Goal: Task Accomplishment & Management: Complete application form

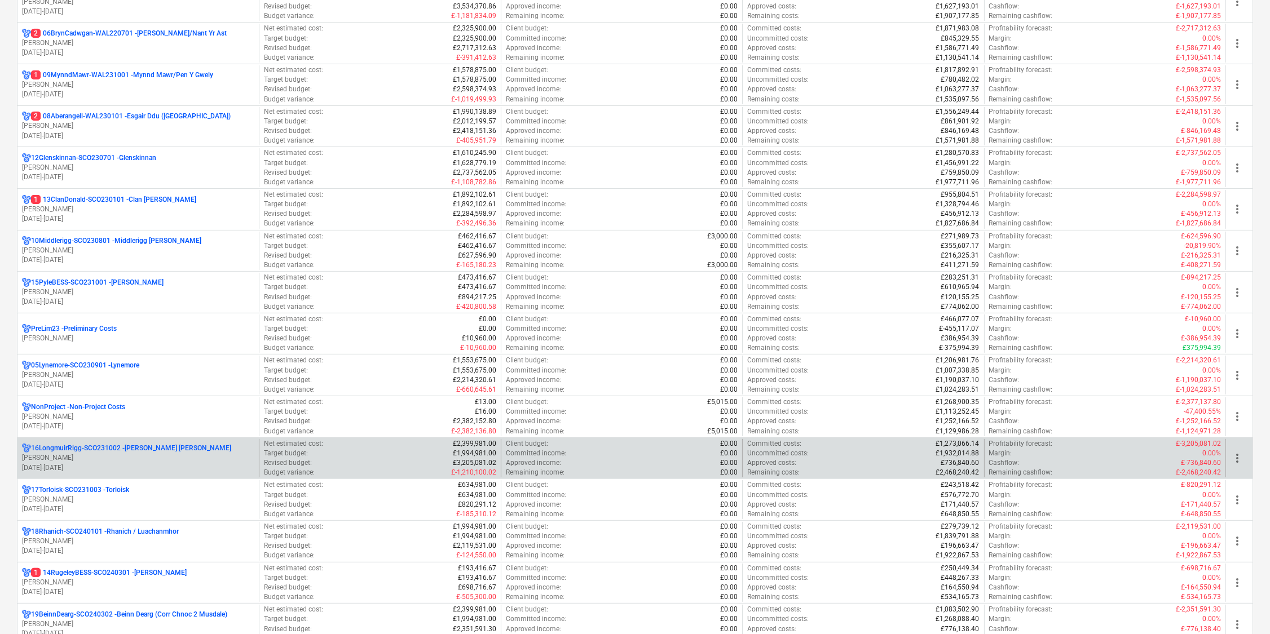
scroll to position [508, 0]
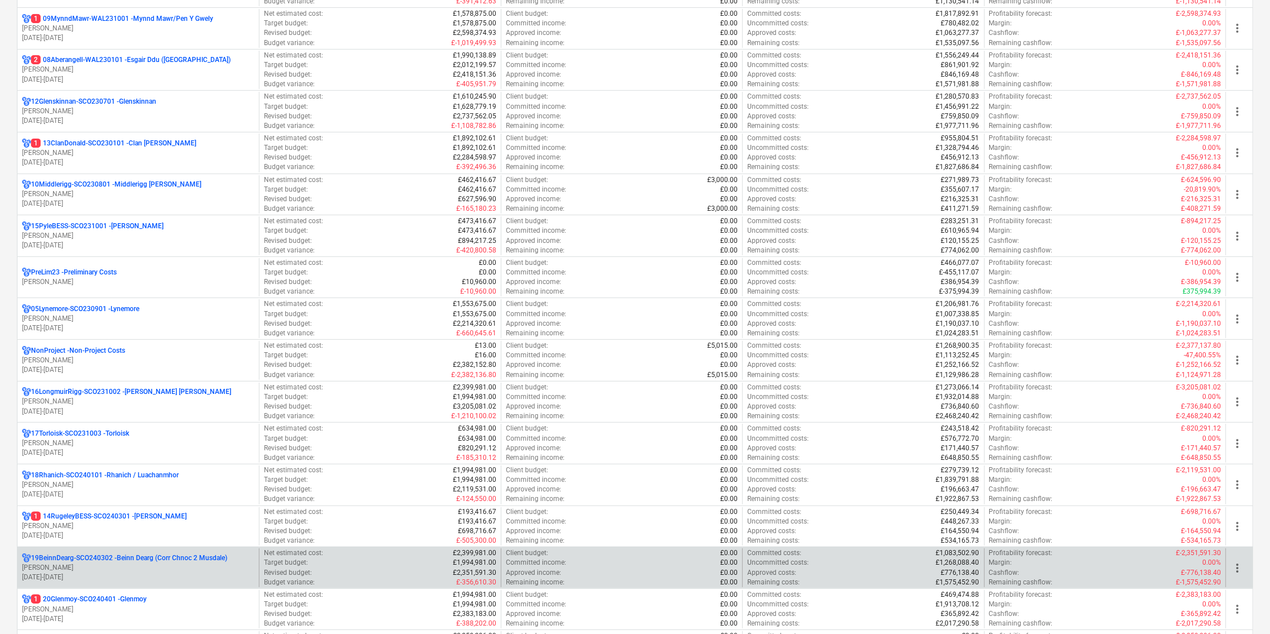
click at [138, 557] on p "19BeinnDearg-SCO240302 - Beinn Dearg (Corr Chnoc 2 Musdale)" at bounding box center [129, 559] width 196 height 10
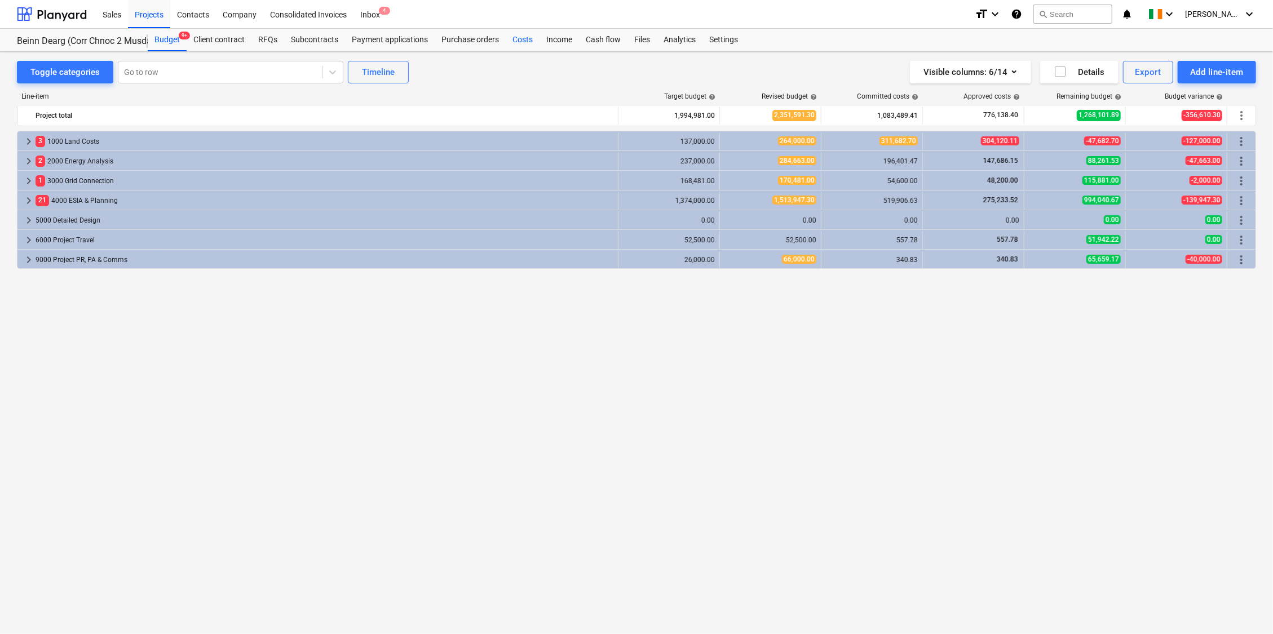
click at [523, 41] on div "Costs" at bounding box center [523, 40] width 34 height 23
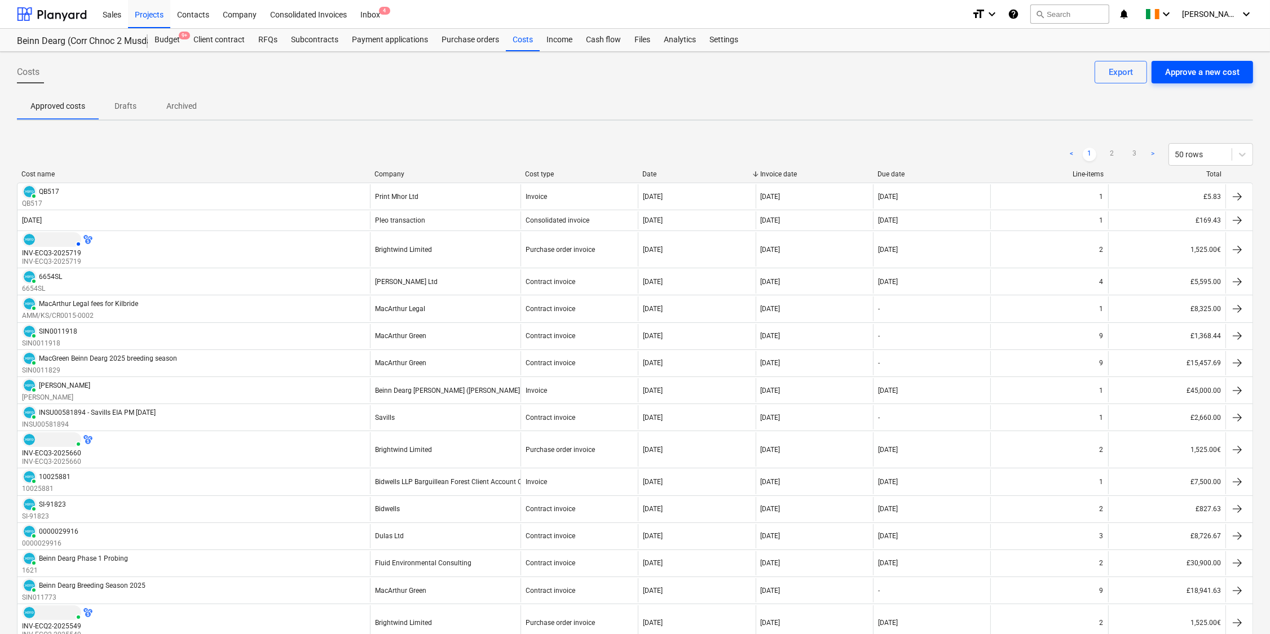
click at [1193, 71] on div "Approve a new cost" at bounding box center [1202, 72] width 74 height 15
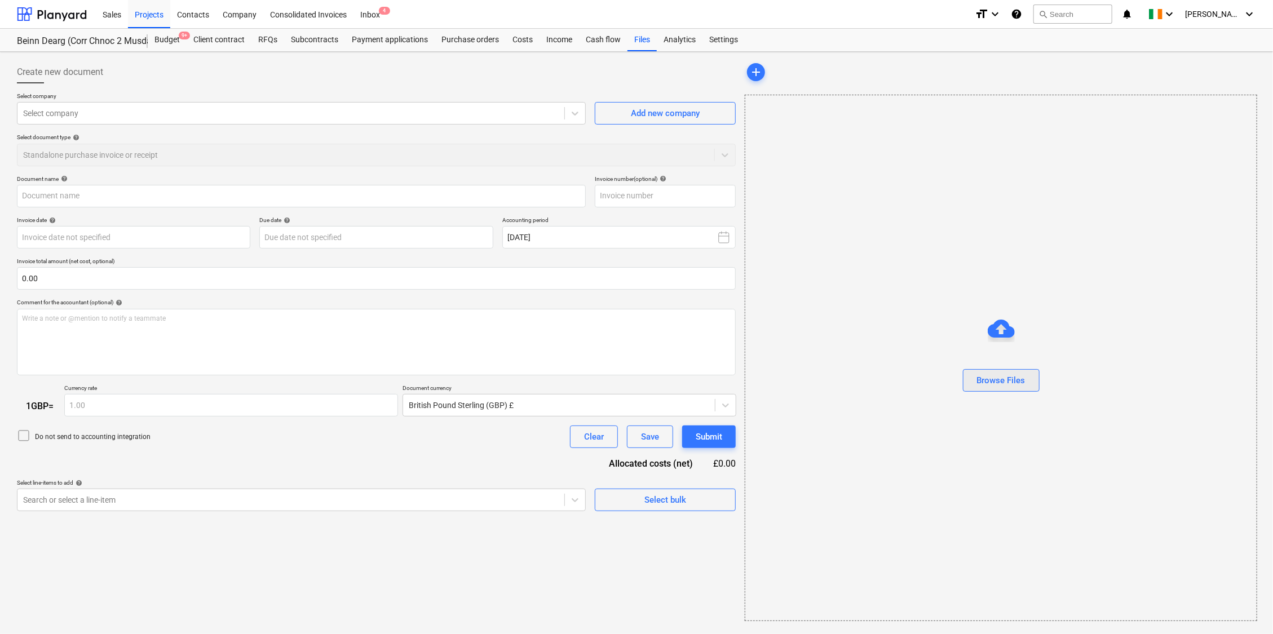
click at [992, 382] on div "Browse Files" at bounding box center [1001, 380] width 49 height 15
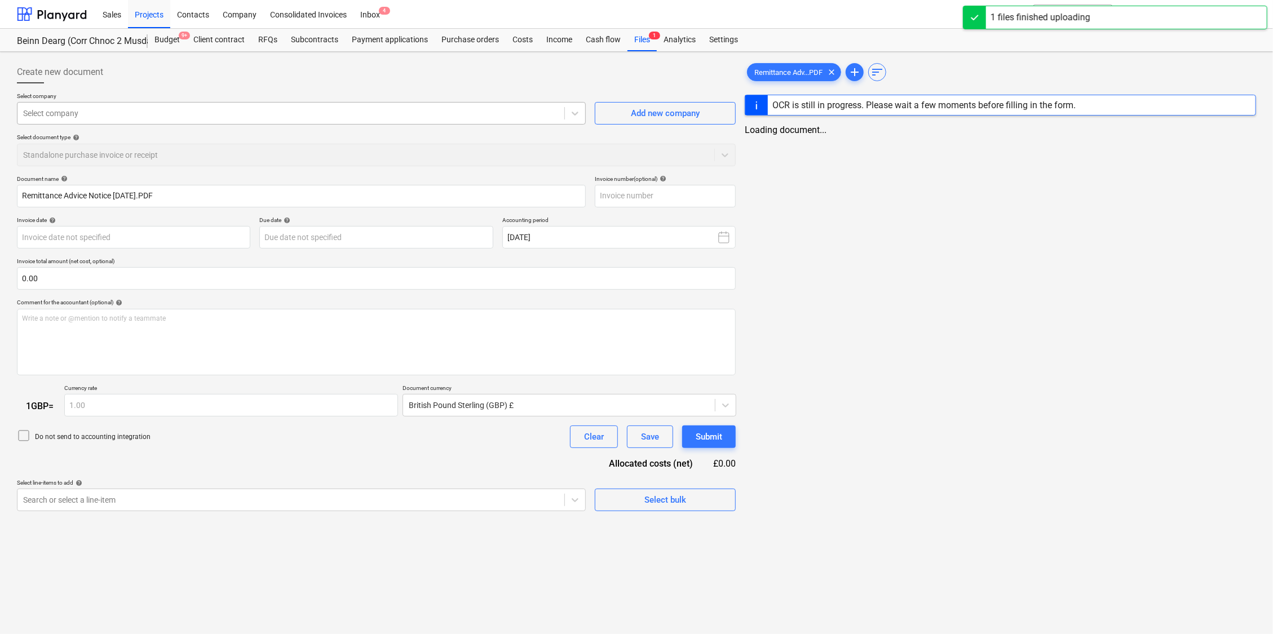
type input "Remittance Advice Notice [DATE].PDF"
click at [66, 109] on div at bounding box center [290, 113] width 534 height 11
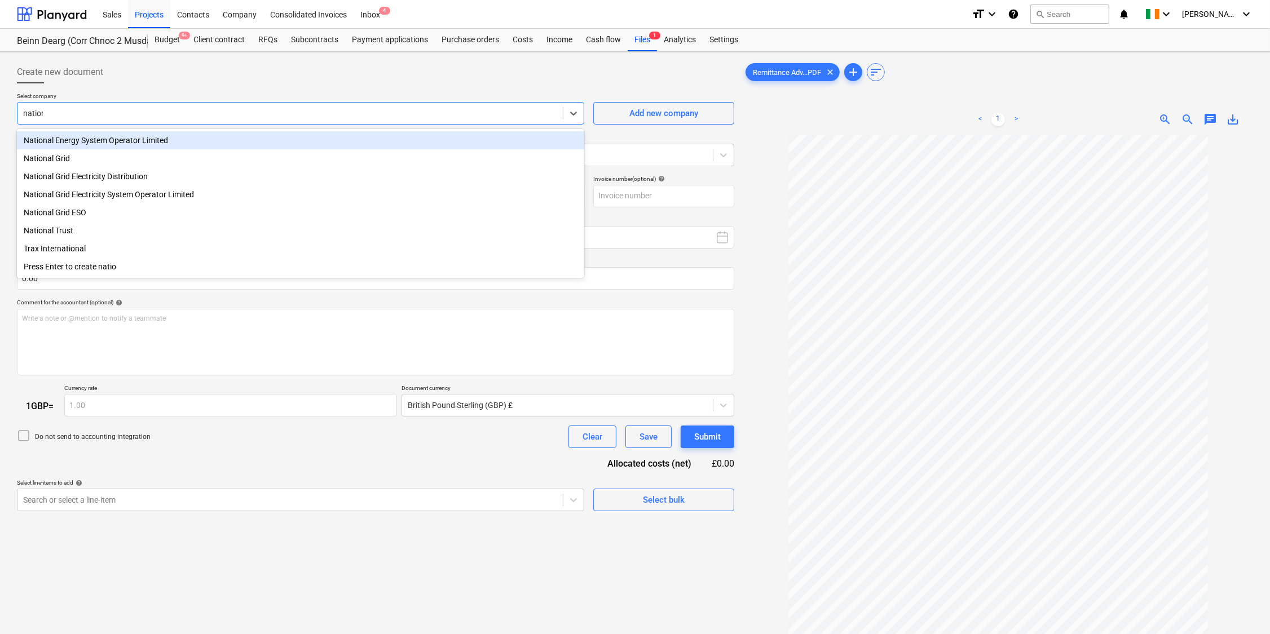
type input "nationa"
click at [60, 137] on div "National Energy System Operator Limited" at bounding box center [300, 140] width 567 height 18
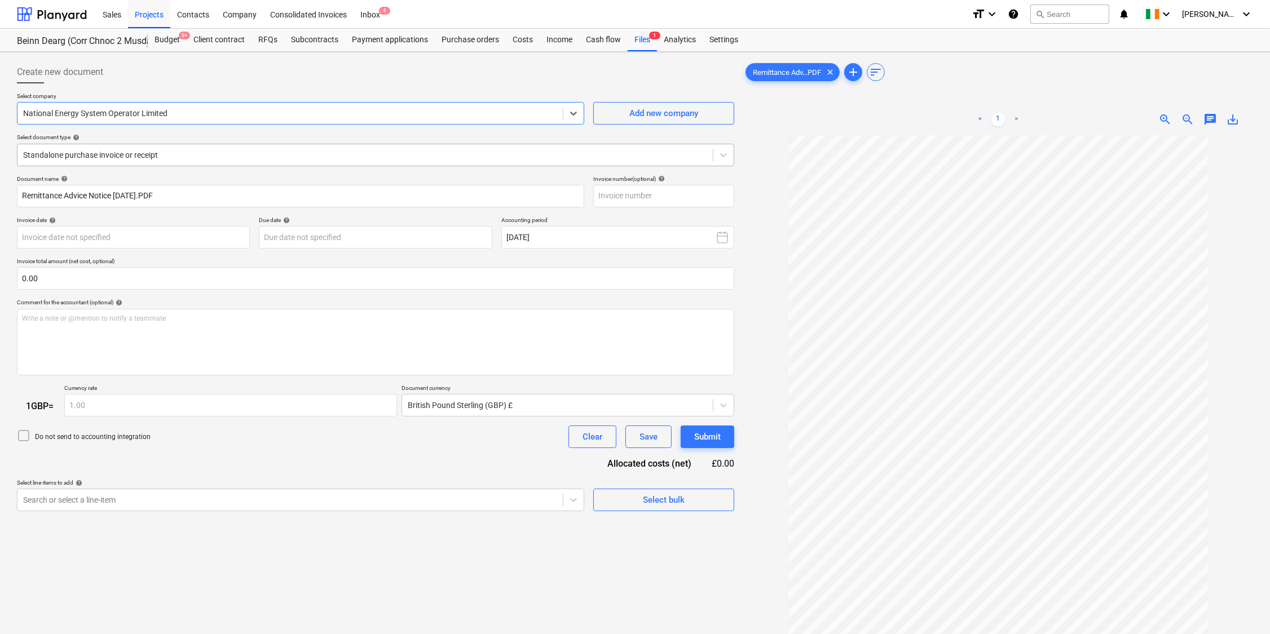
click at [61, 145] on div "Standalone purchase invoice or receipt" at bounding box center [375, 155] width 717 height 23
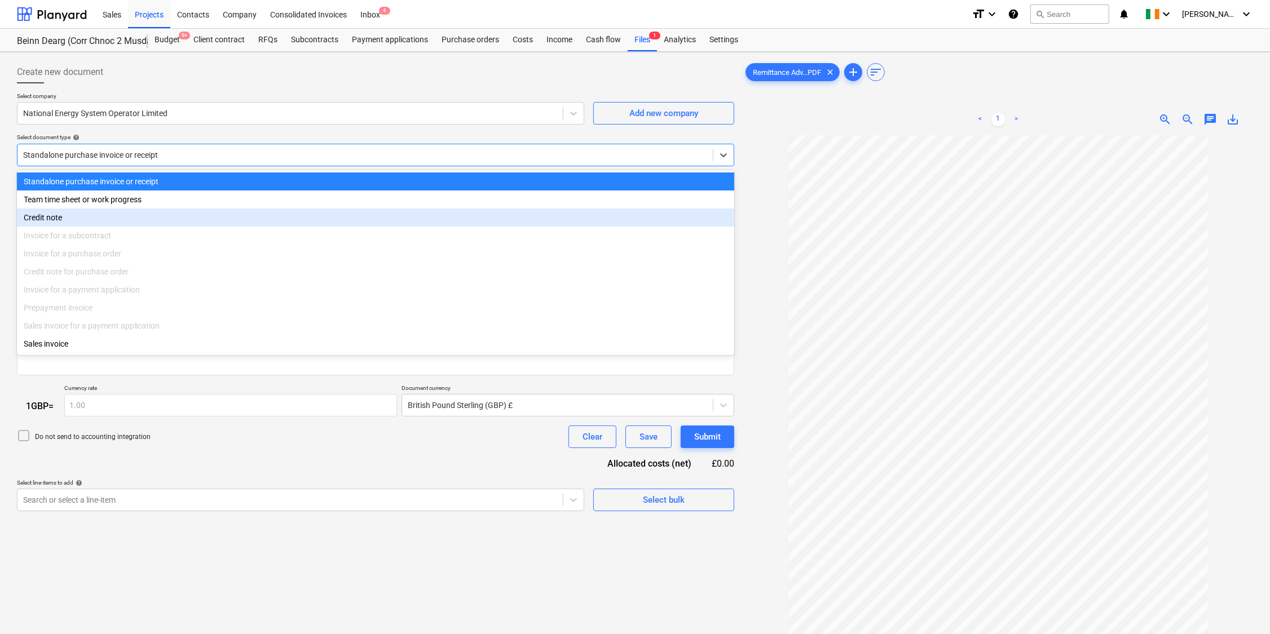
click at [63, 222] on div "Credit note" at bounding box center [375, 218] width 717 height 18
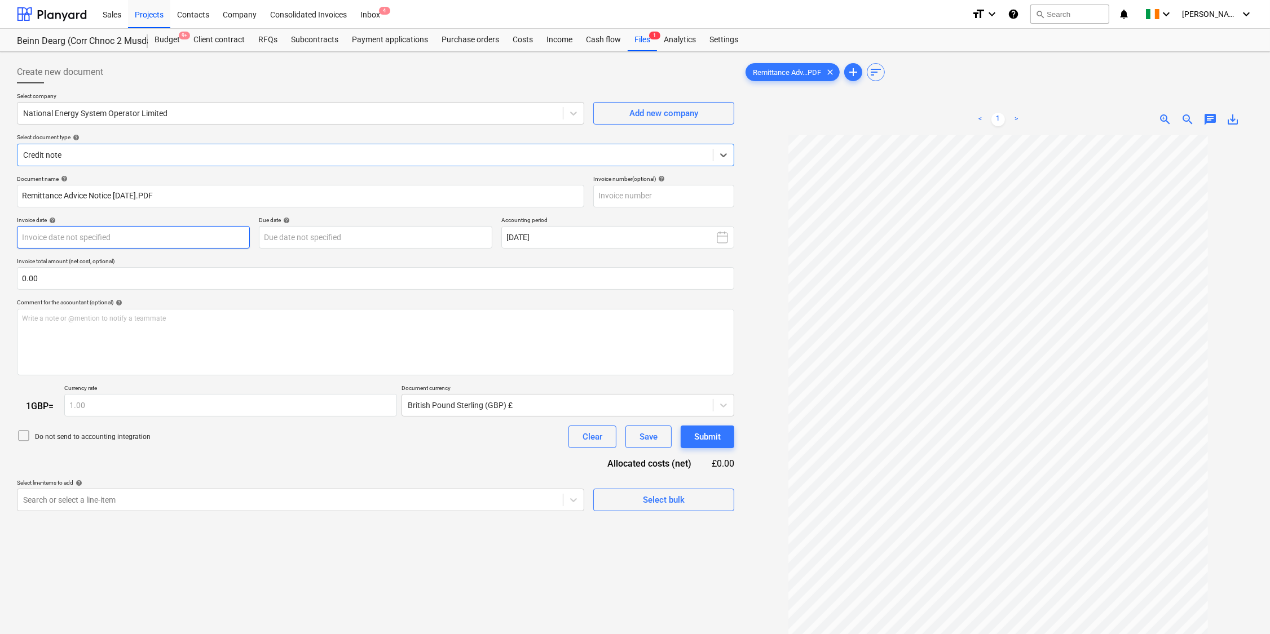
click at [62, 235] on body "Sales Projects Contacts Company Consolidated Invoices Inbox 4 format_size keybo…" at bounding box center [635, 317] width 1270 height 634
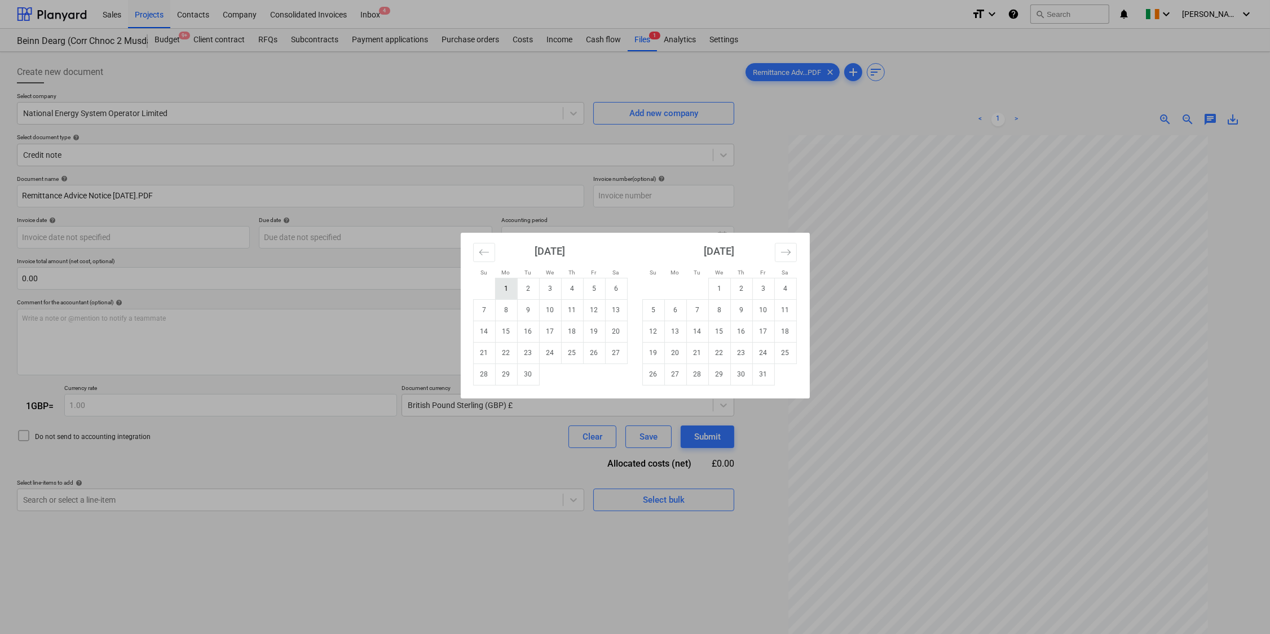
click at [506, 289] on td "1" at bounding box center [506, 288] width 22 height 21
type input "[DATE]"
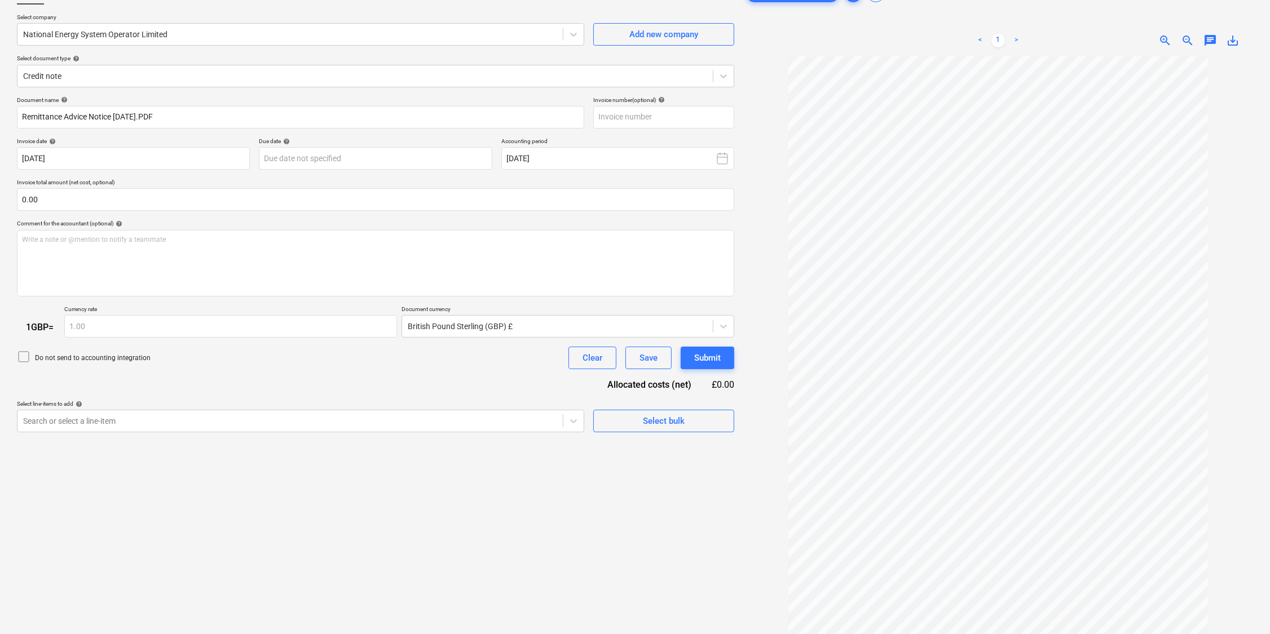
scroll to position [113, 0]
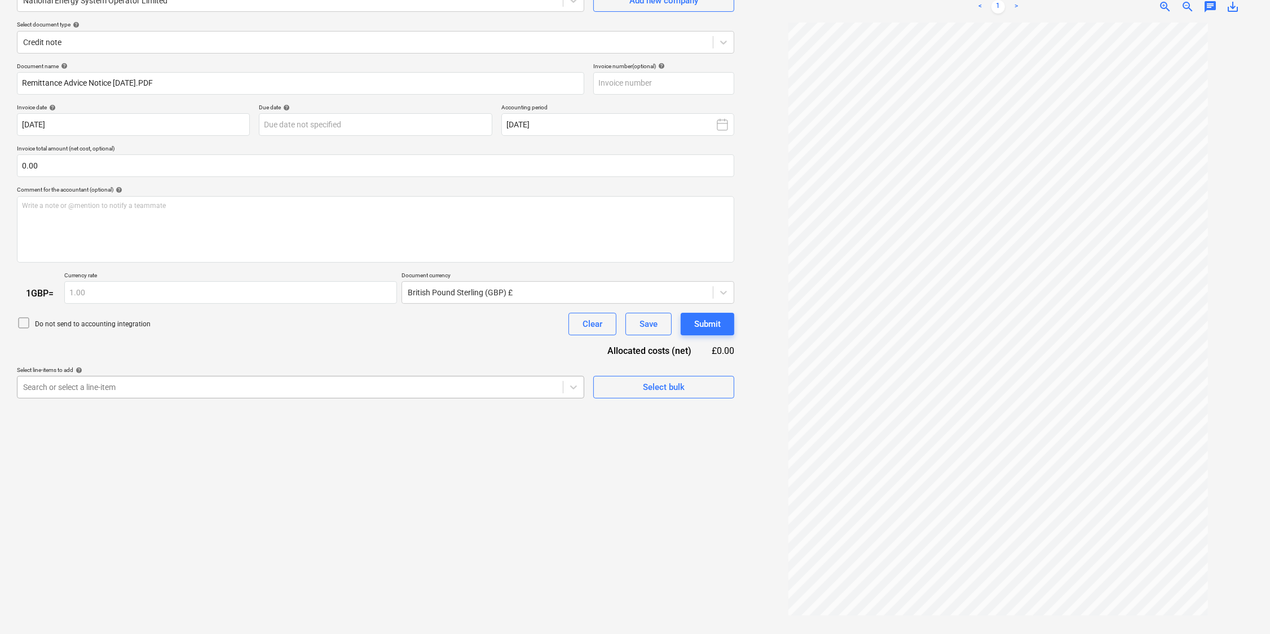
click at [199, 389] on div at bounding box center [290, 387] width 534 height 11
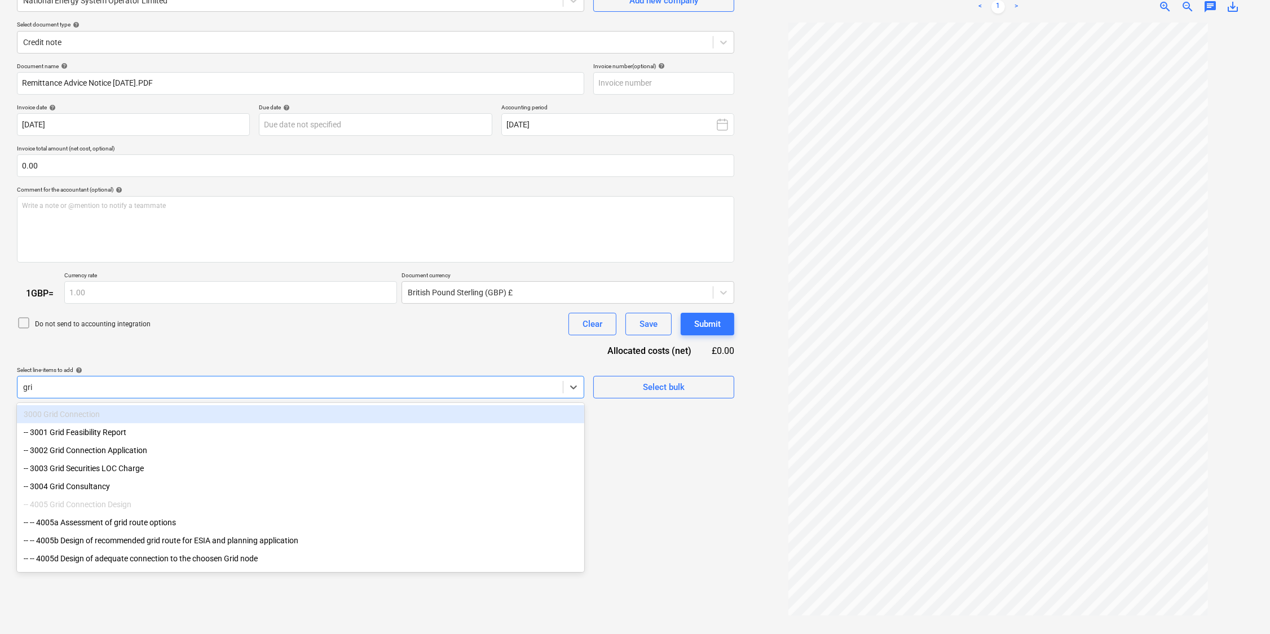
type input "grid"
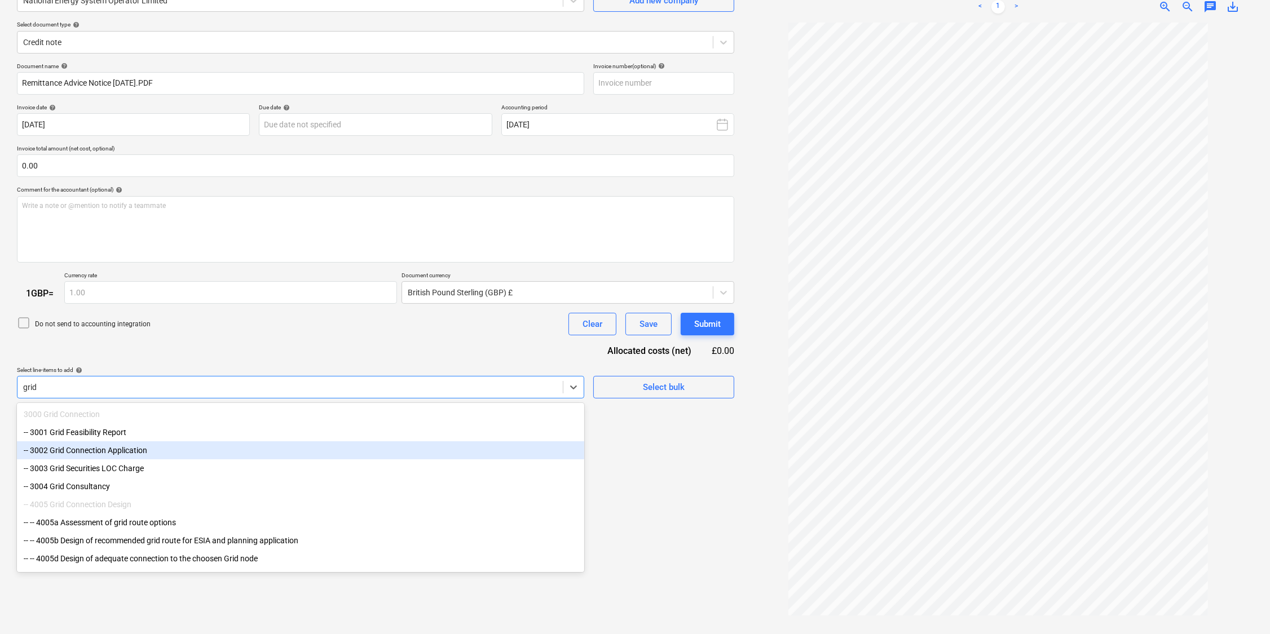
click at [169, 448] on div "-- 3002 Grid Connection Application" at bounding box center [300, 451] width 567 height 18
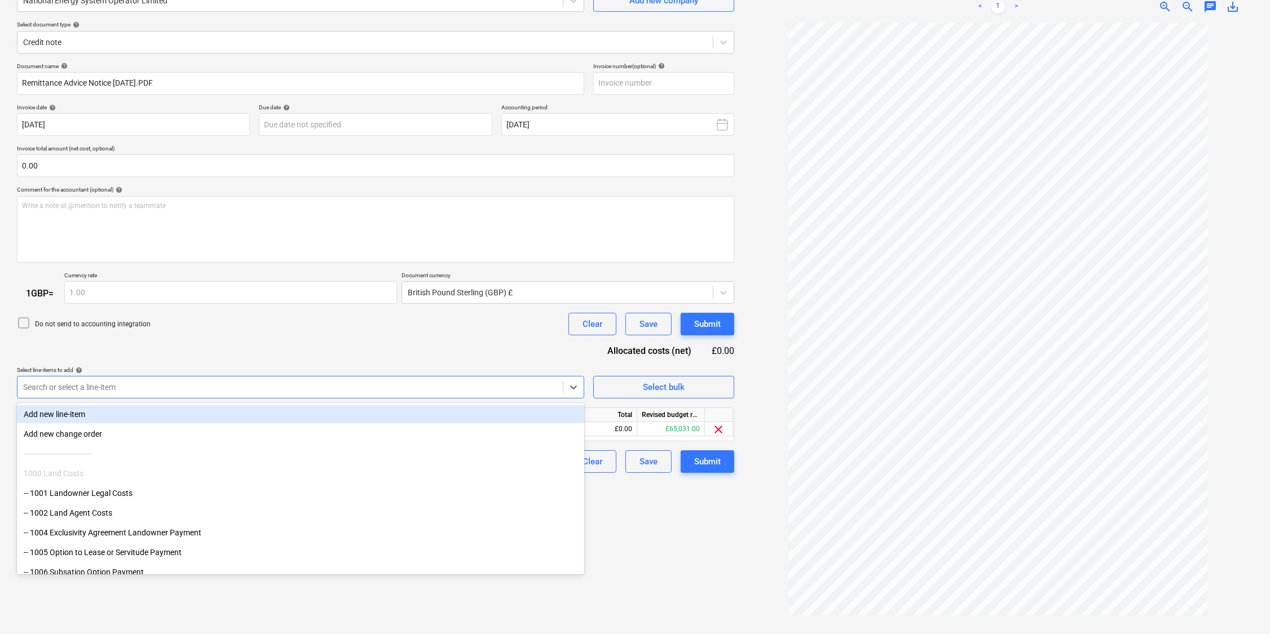
click at [188, 345] on div "Document name help Remittance Advice Notice [DATE].PDF Invoice number (optional…" at bounding box center [375, 268] width 717 height 411
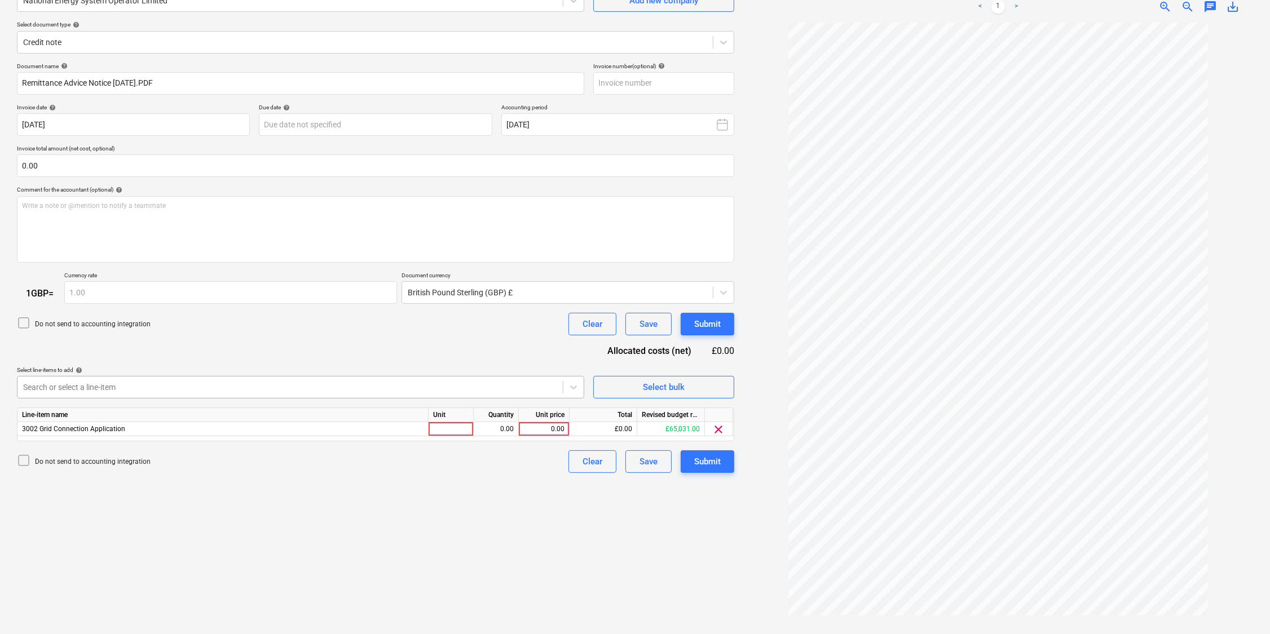
click at [93, 389] on div at bounding box center [290, 387] width 534 height 11
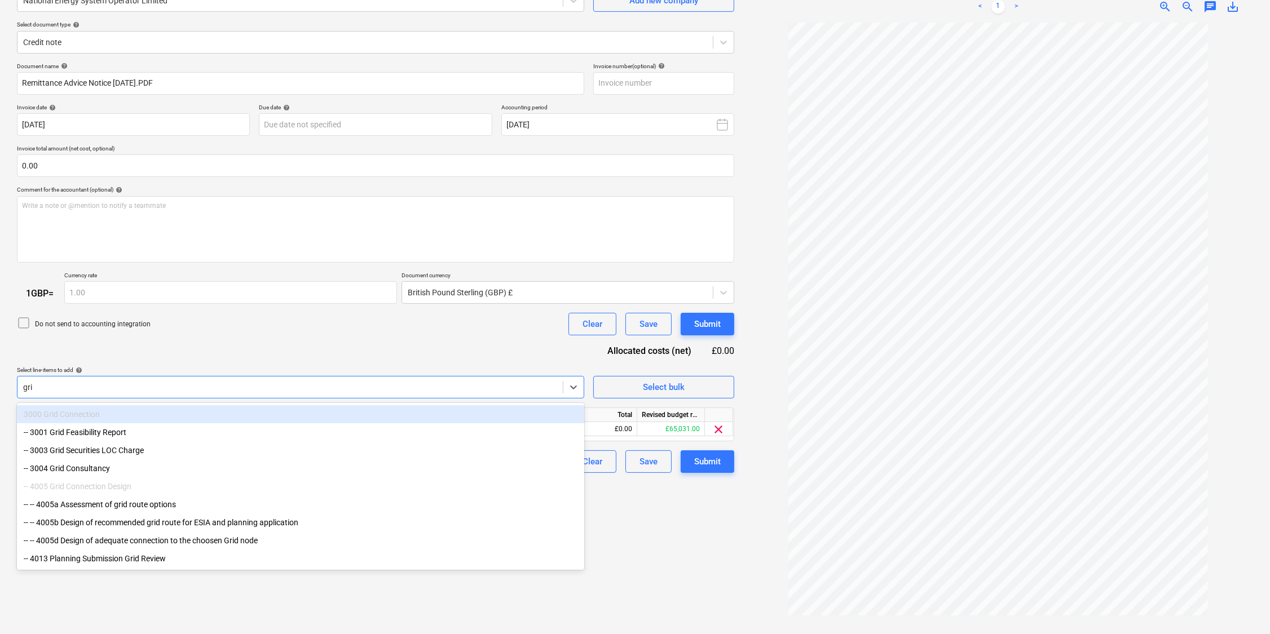
type input "grid"
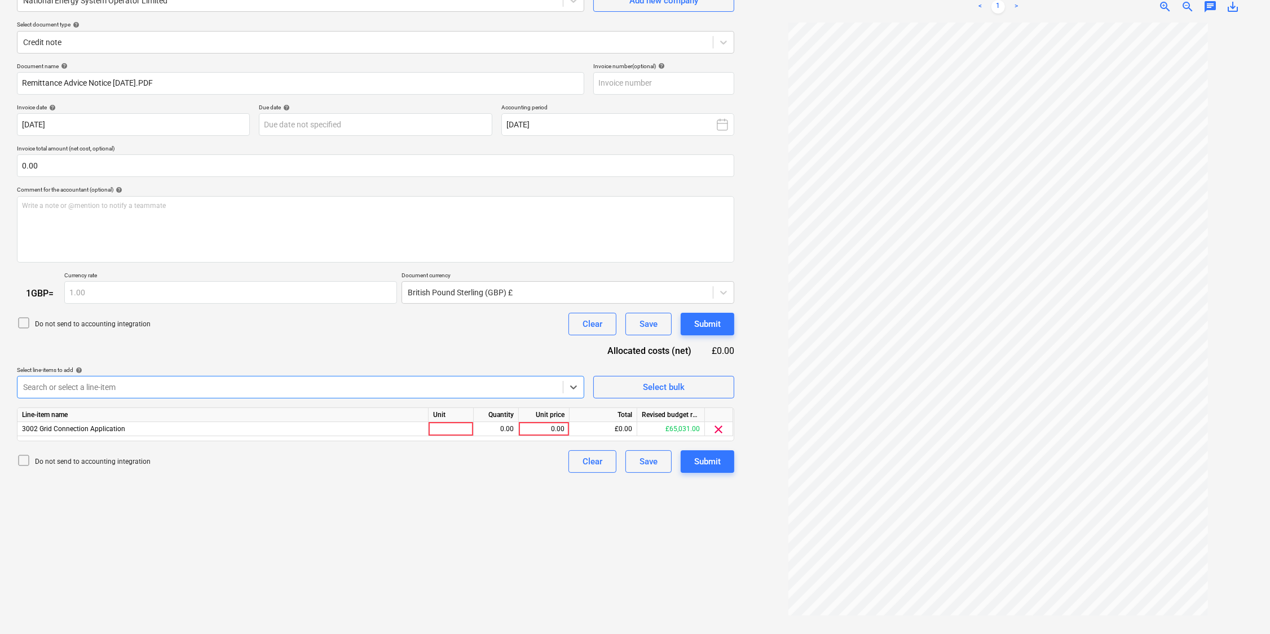
drag, startPoint x: 43, startPoint y: 383, endPoint x: 16, endPoint y: 387, distance: 27.3
click at [16, 387] on div "Create new document Select company National Energy System Operator Limited Add …" at bounding box center [375, 287] width 726 height 686
click at [445, 430] on div at bounding box center [451, 429] width 45 height 14
type input "1"
click at [536, 427] on div "0.00" at bounding box center [543, 429] width 41 height 14
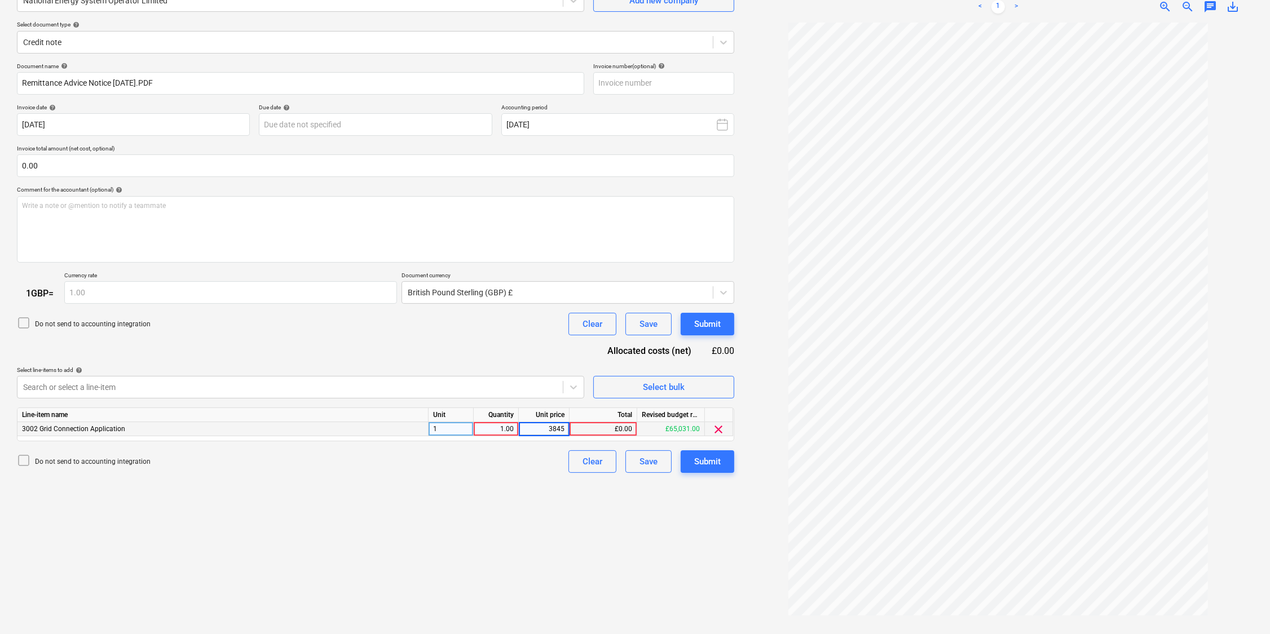
type input "38450"
click at [364, 558] on div "Create new document Select company National Energy System Operator Limited Add …" at bounding box center [375, 287] width 726 height 686
click at [710, 465] on div "Submit" at bounding box center [707, 462] width 27 height 15
click at [535, 424] on div "38,450.00" at bounding box center [543, 429] width 41 height 14
click at [537, 418] on div "Unit price" at bounding box center [544, 415] width 51 height 14
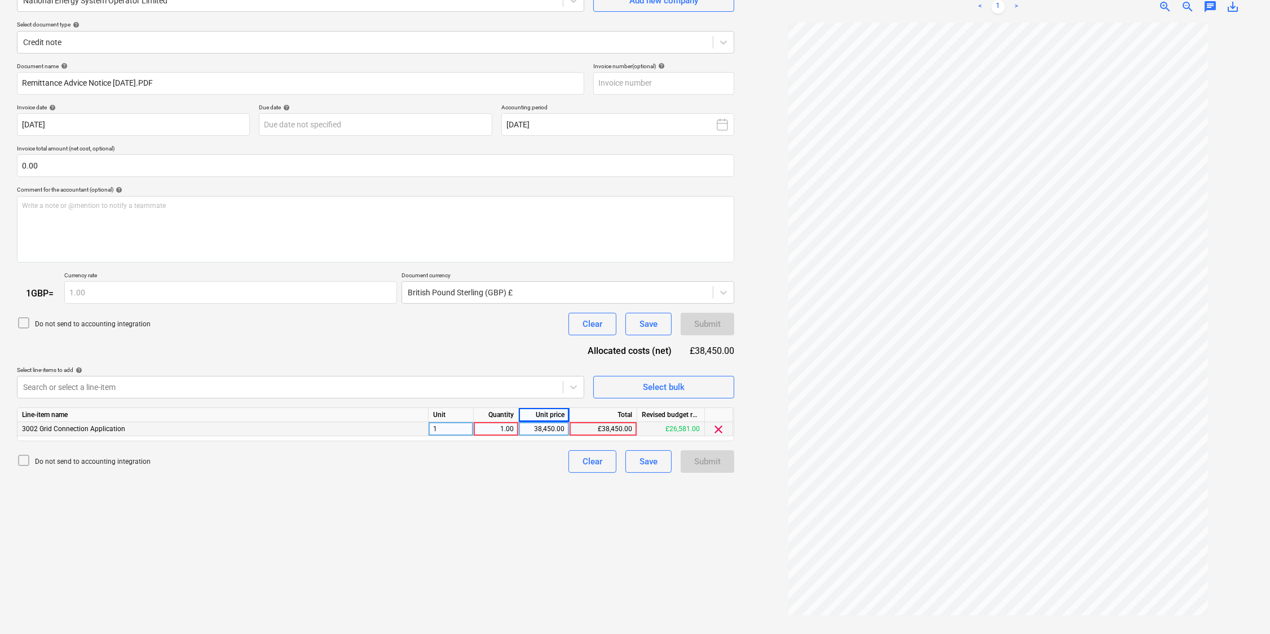
click at [534, 429] on div "38,450.00" at bounding box center [543, 429] width 41 height 14
click at [534, 429] on input "38450" at bounding box center [544, 429] width 50 height 14
click at [540, 430] on input "38450" at bounding box center [544, 429] width 50 height 14
click at [544, 429] on input "38450" at bounding box center [544, 429] width 50 height 14
click at [545, 429] on input "38450" at bounding box center [544, 429] width 50 height 14
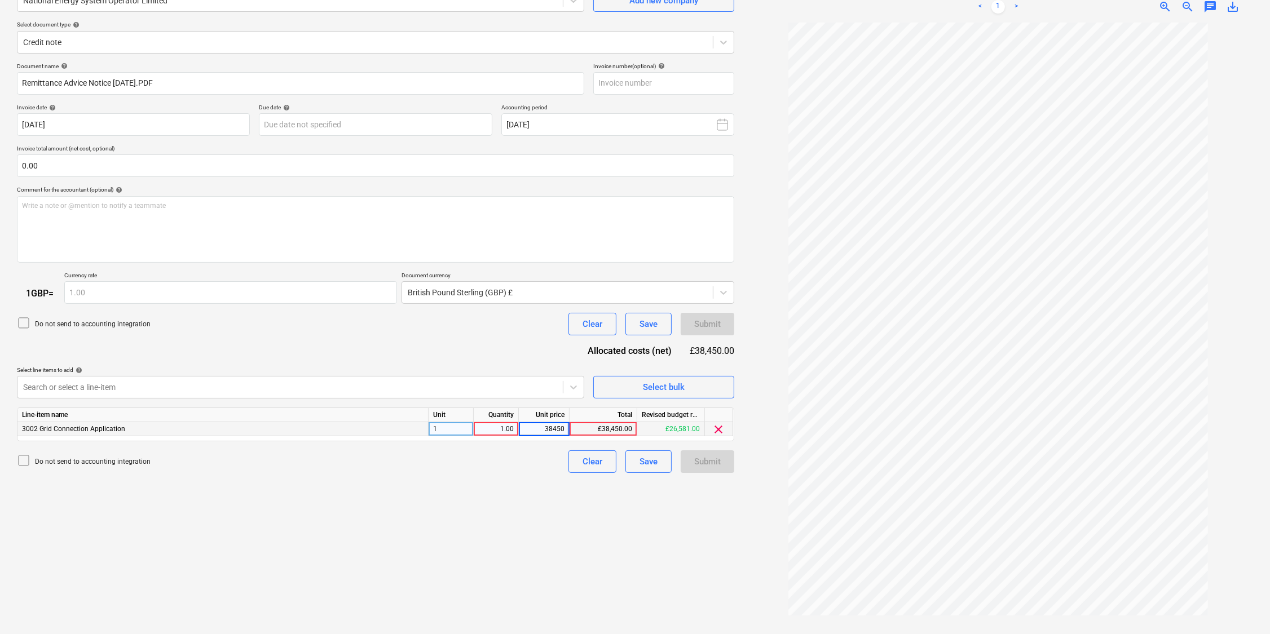
click at [545, 429] on input "38450" at bounding box center [544, 429] width 50 height 14
click at [492, 432] on div "1.00" at bounding box center [496, 429] width 36 height 14
click at [527, 429] on div "38,450.00" at bounding box center [543, 429] width 41 height 14
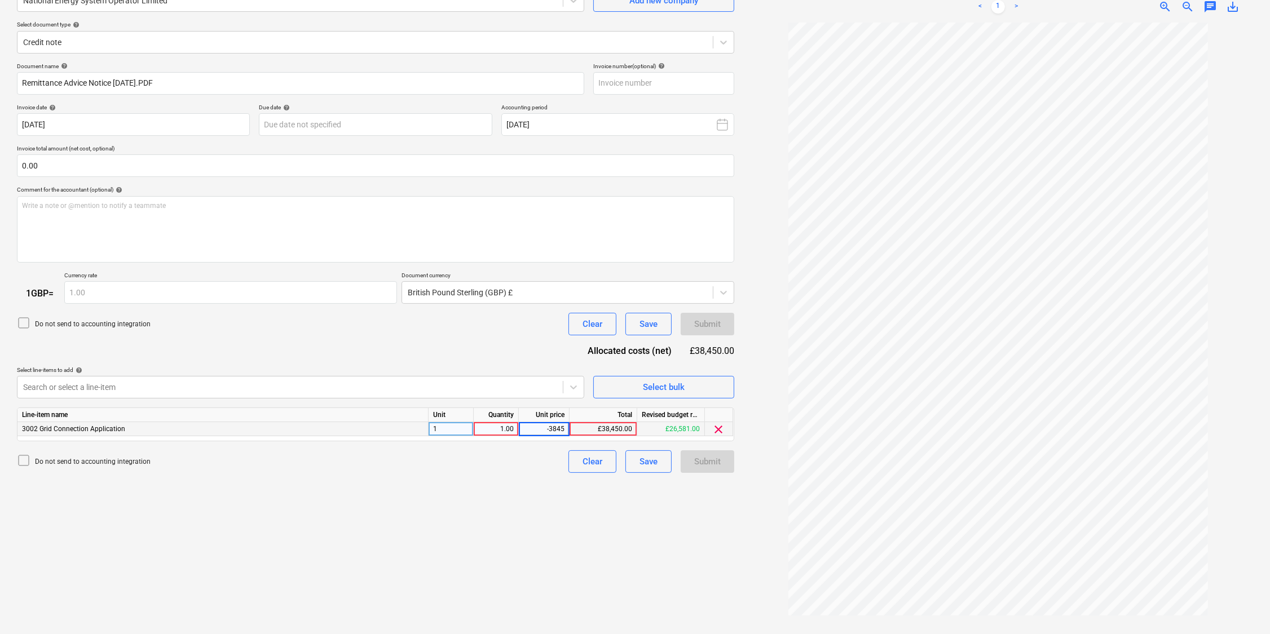
type input "-38450"
click at [444, 535] on div "Create new document Select company National Energy System Operator Limited Add …" at bounding box center [375, 287] width 726 height 686
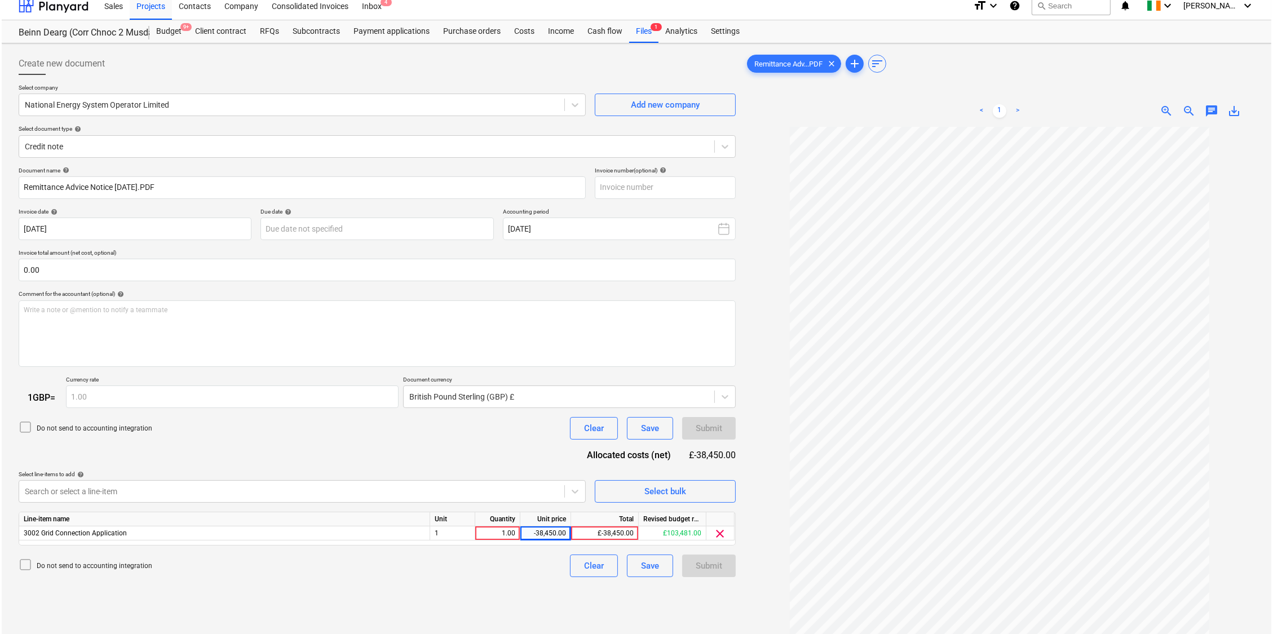
scroll to position [0, 0]
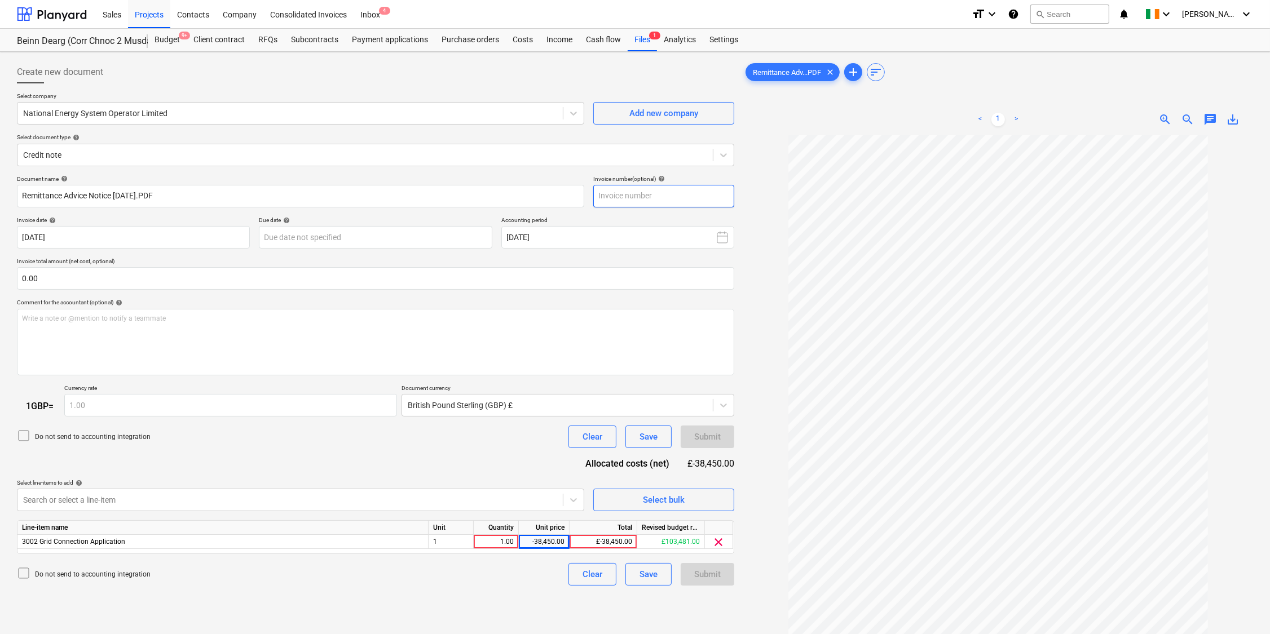
click at [622, 195] on input "text" at bounding box center [663, 196] width 141 height 23
type input "80363520/80364770"
click at [522, 598] on div "Create new document Select company National Energy System Operator Limited Add …" at bounding box center [375, 399] width 726 height 686
click at [644, 579] on div "Save" at bounding box center [649, 574] width 18 height 15
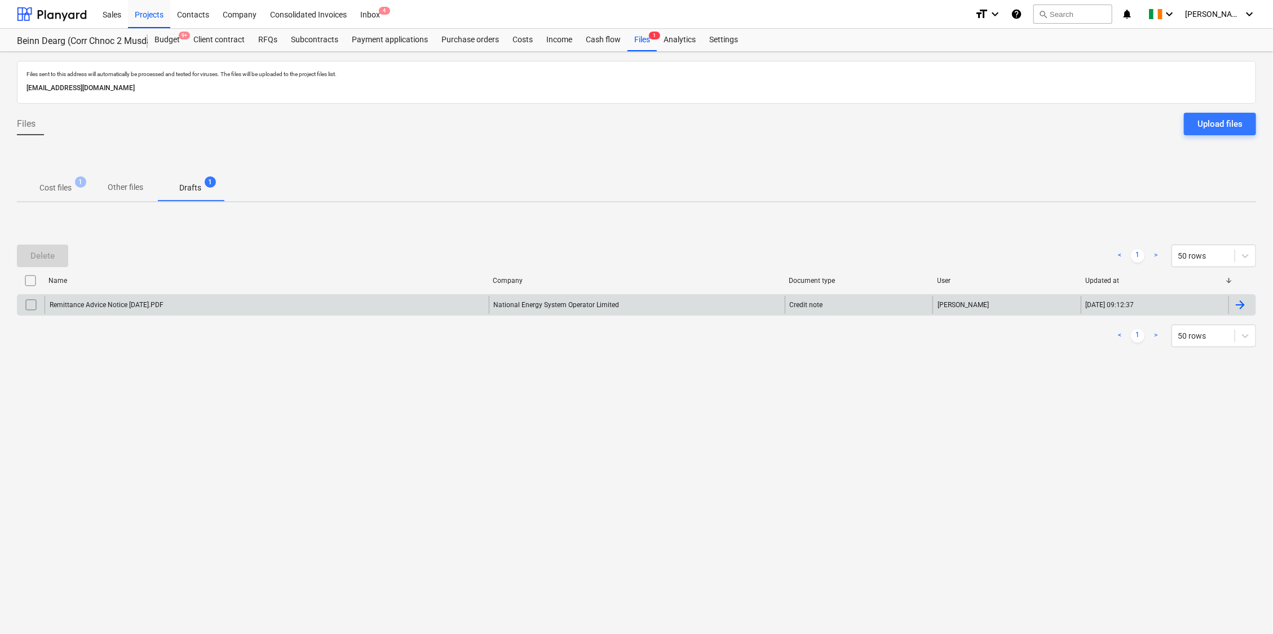
click at [136, 307] on div "Remittance Advice Notice [DATE].PDF" at bounding box center [107, 305] width 114 height 8
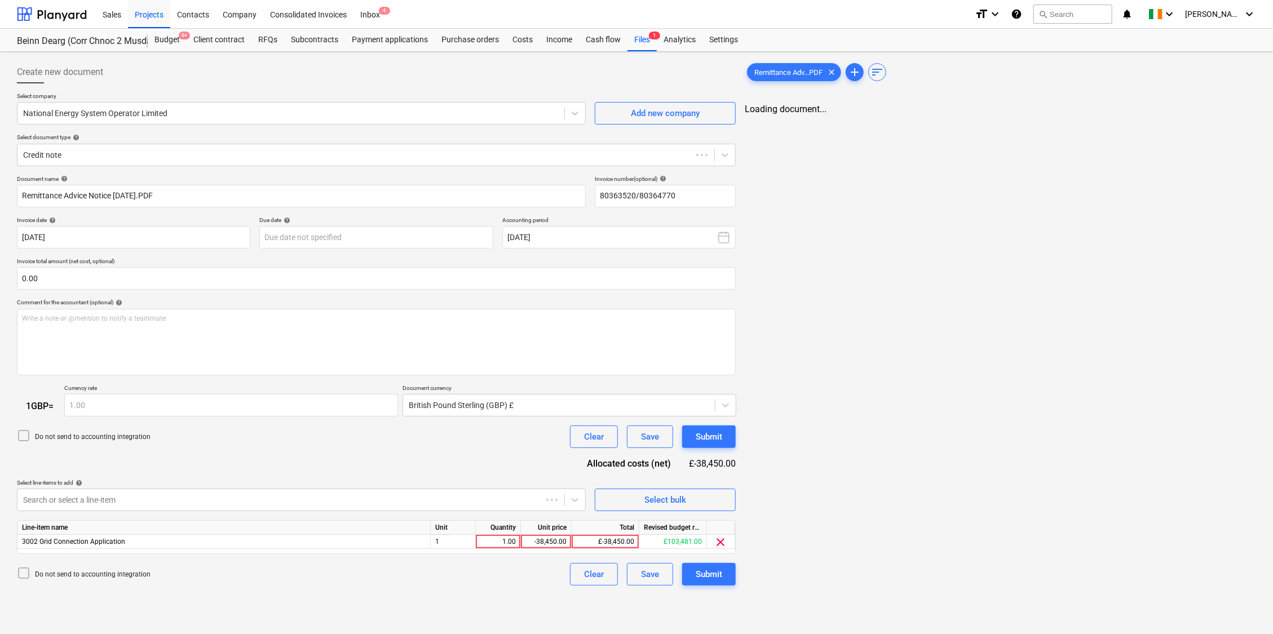
type input "80363520/80364770"
click at [495, 537] on div "1.00" at bounding box center [496, 542] width 36 height 14
click at [496, 539] on input "1" at bounding box center [496, 542] width 45 height 14
drag, startPoint x: 495, startPoint y: 539, endPoint x: 522, endPoint y: 538, distance: 27.1
click at [0, 0] on div "3002 Grid Connection Application 1 1 -38,450.00 £-38,450.00 £103,481.00 clear" at bounding box center [0, 0] width 0 height 0
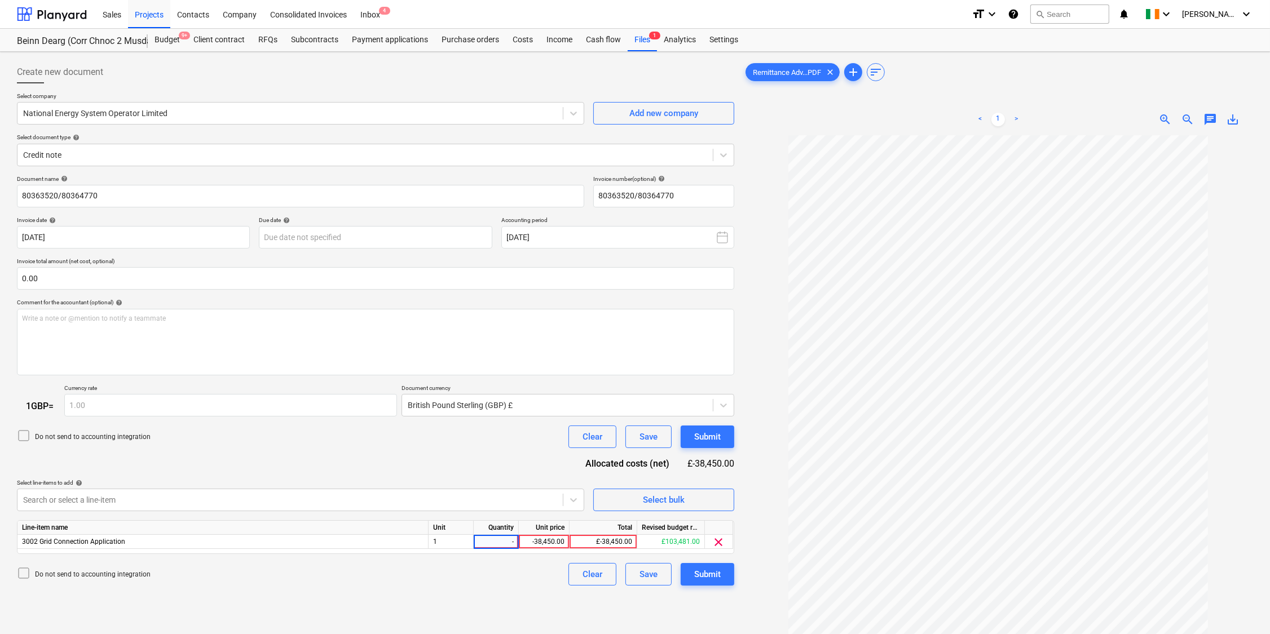
type input "-1"
type input "38450"
click at [482, 598] on div "Create new document Select company National Energy System Operator Limited Add …" at bounding box center [375, 399] width 726 height 686
click at [702, 575] on div "Submit" at bounding box center [707, 574] width 27 height 15
